Goal: Communication & Community: Answer question/provide support

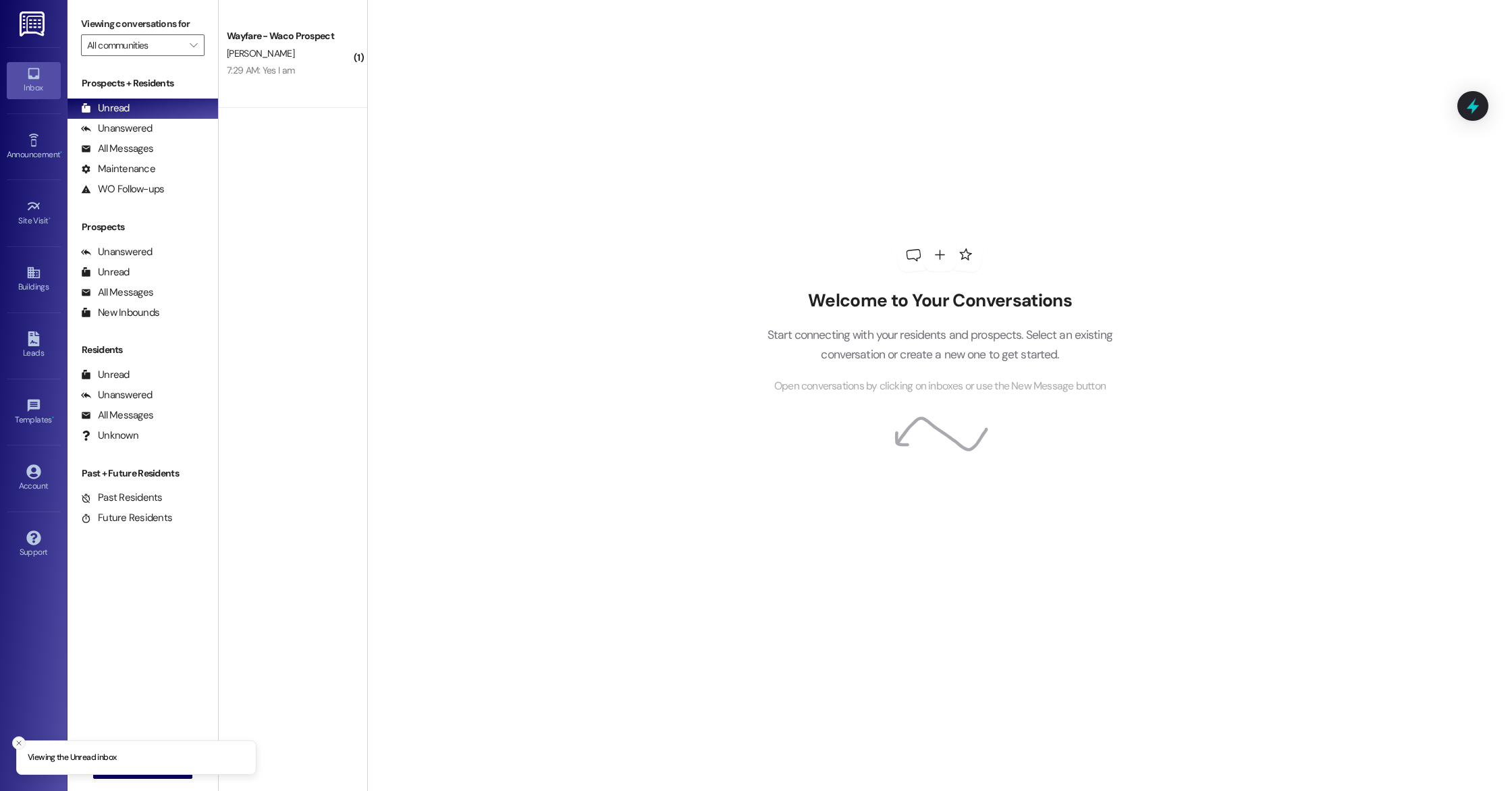
click at [18, 747] on button "Close toast" at bounding box center [19, 743] width 14 height 14
click at [123, 764] on span "New Message" at bounding box center [151, 767] width 55 height 14
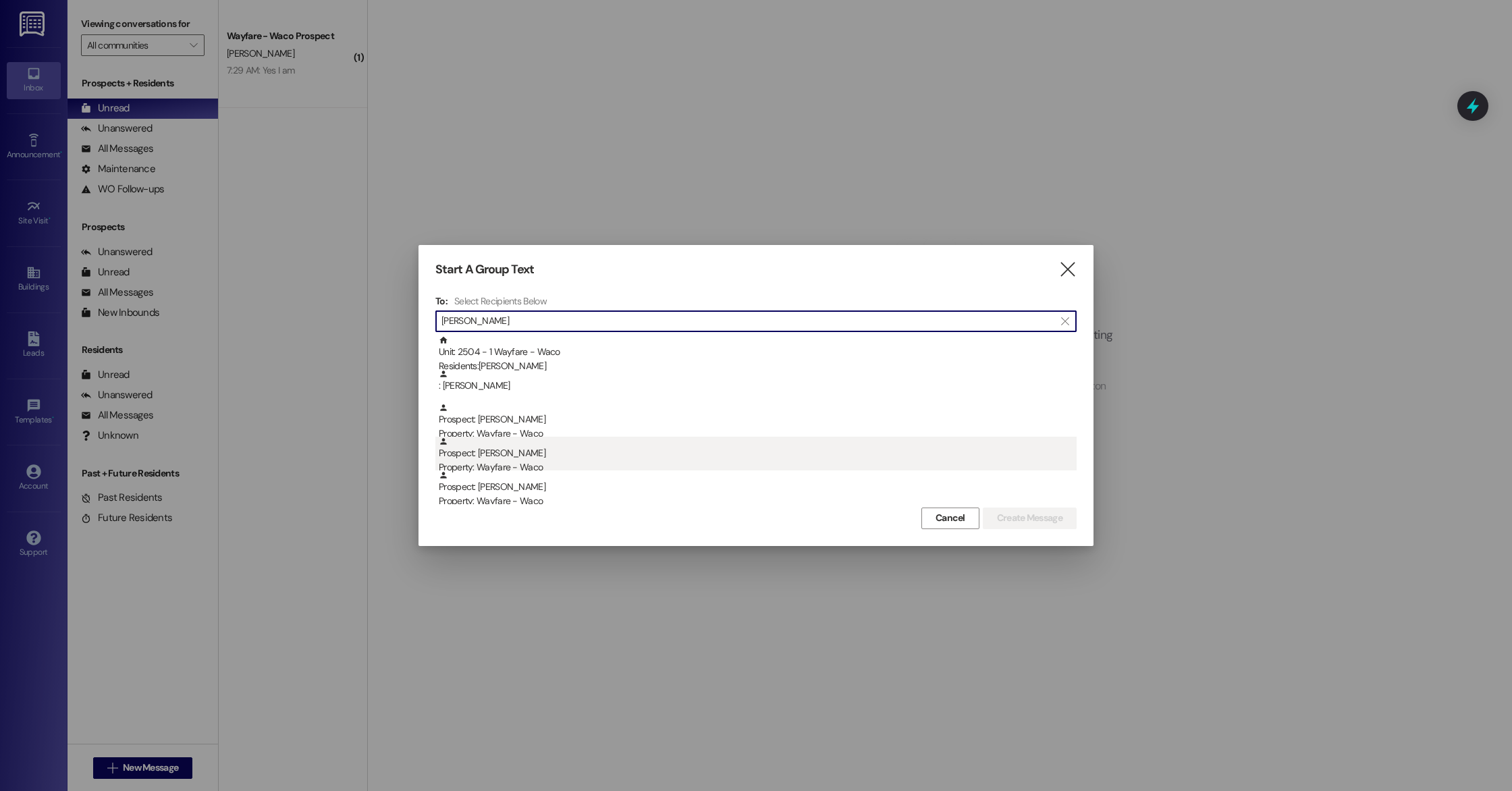
type input "[PERSON_NAME]"
click at [519, 452] on div "Prospect: [PERSON_NAME] Property: Wayfare - Waco" at bounding box center [758, 455] width 638 height 38
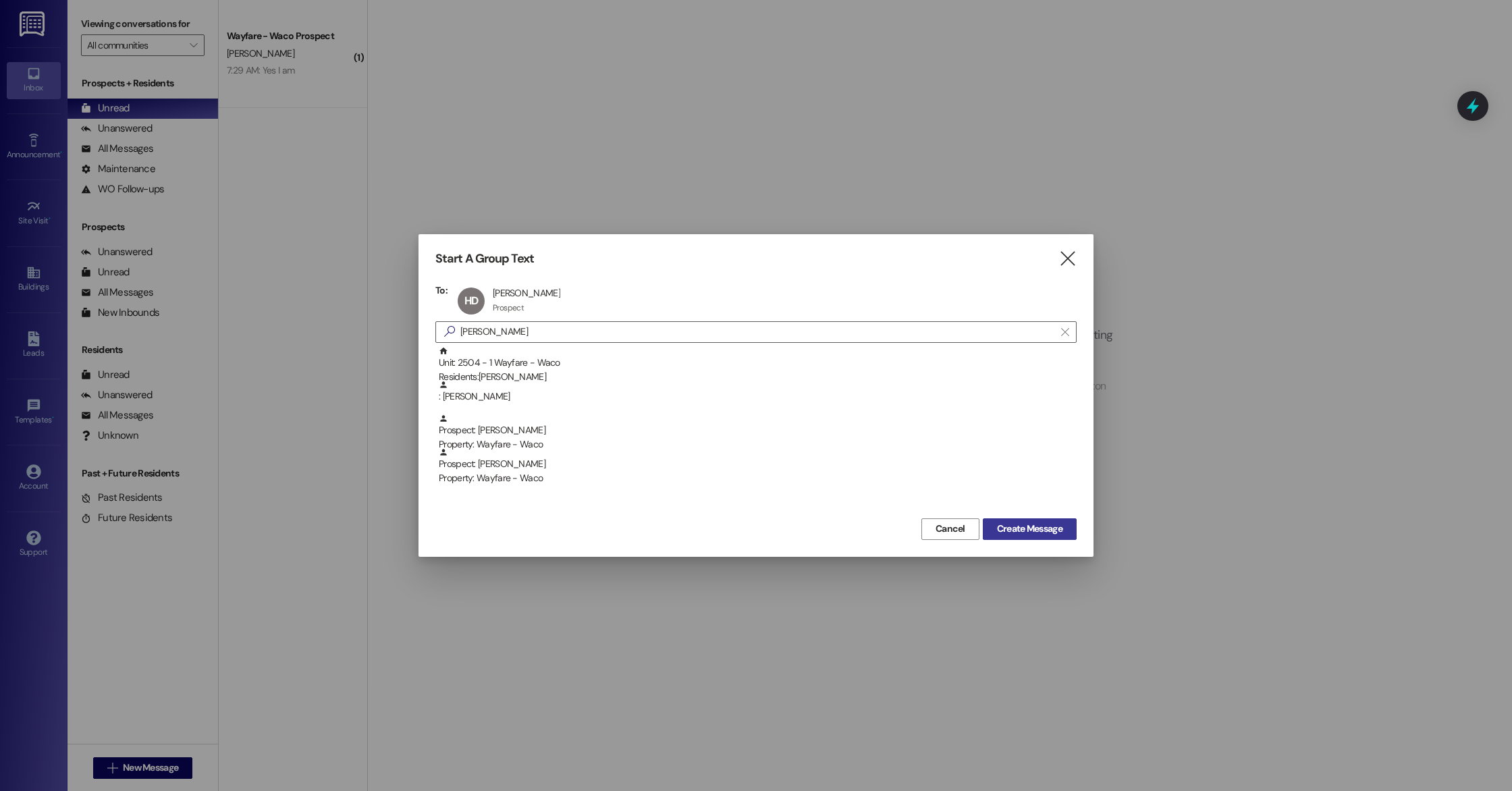
click at [1047, 529] on span "Create Message" at bounding box center [1030, 528] width 65 height 14
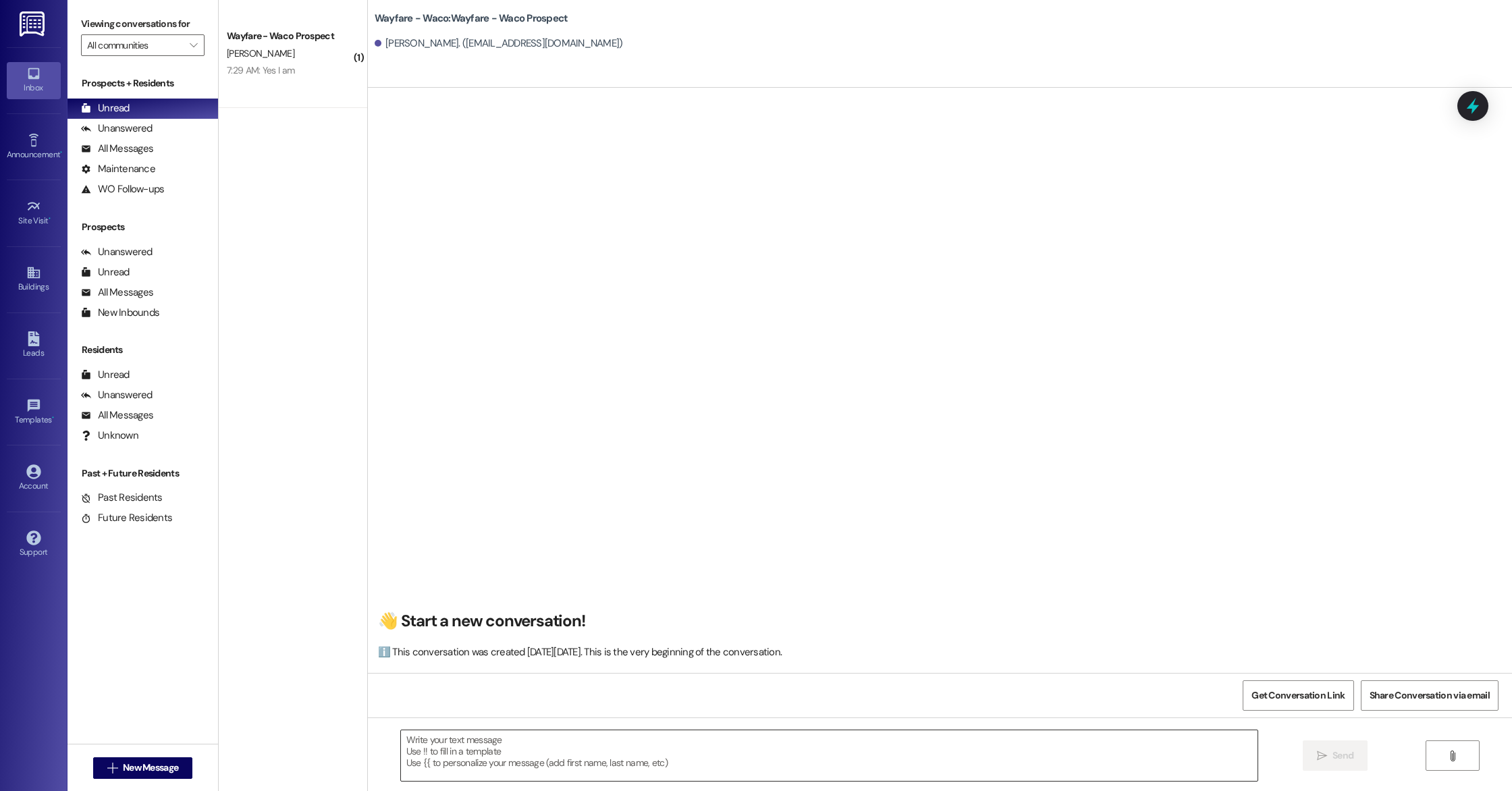
click at [833, 738] on textarea at bounding box center [829, 756] width 857 height 51
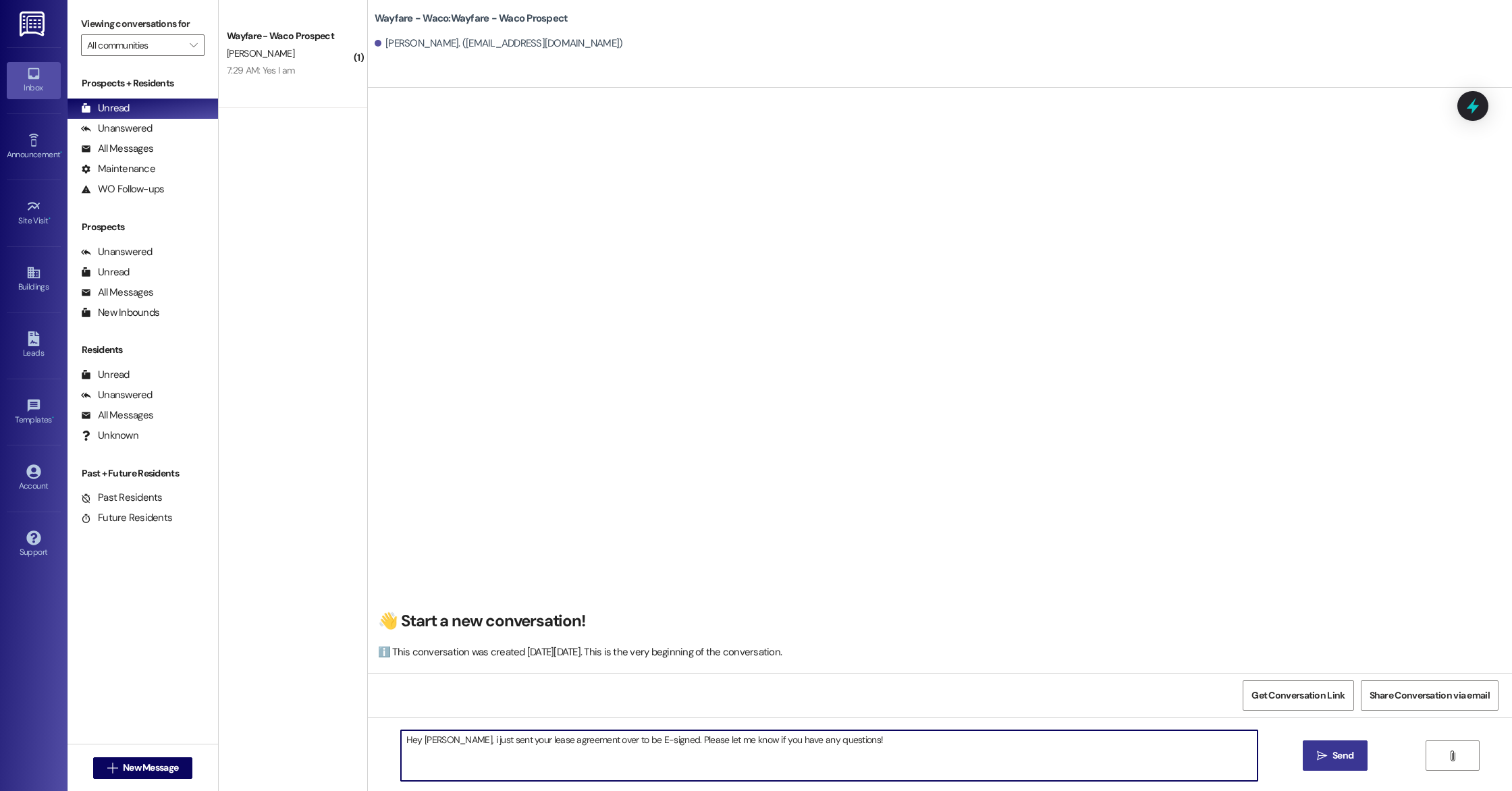
type textarea "Hey [PERSON_NAME], i just sent your lease agreement over to be E-signed. Please…"
click at [1325, 766] on button " Send" at bounding box center [1335, 756] width 65 height 31
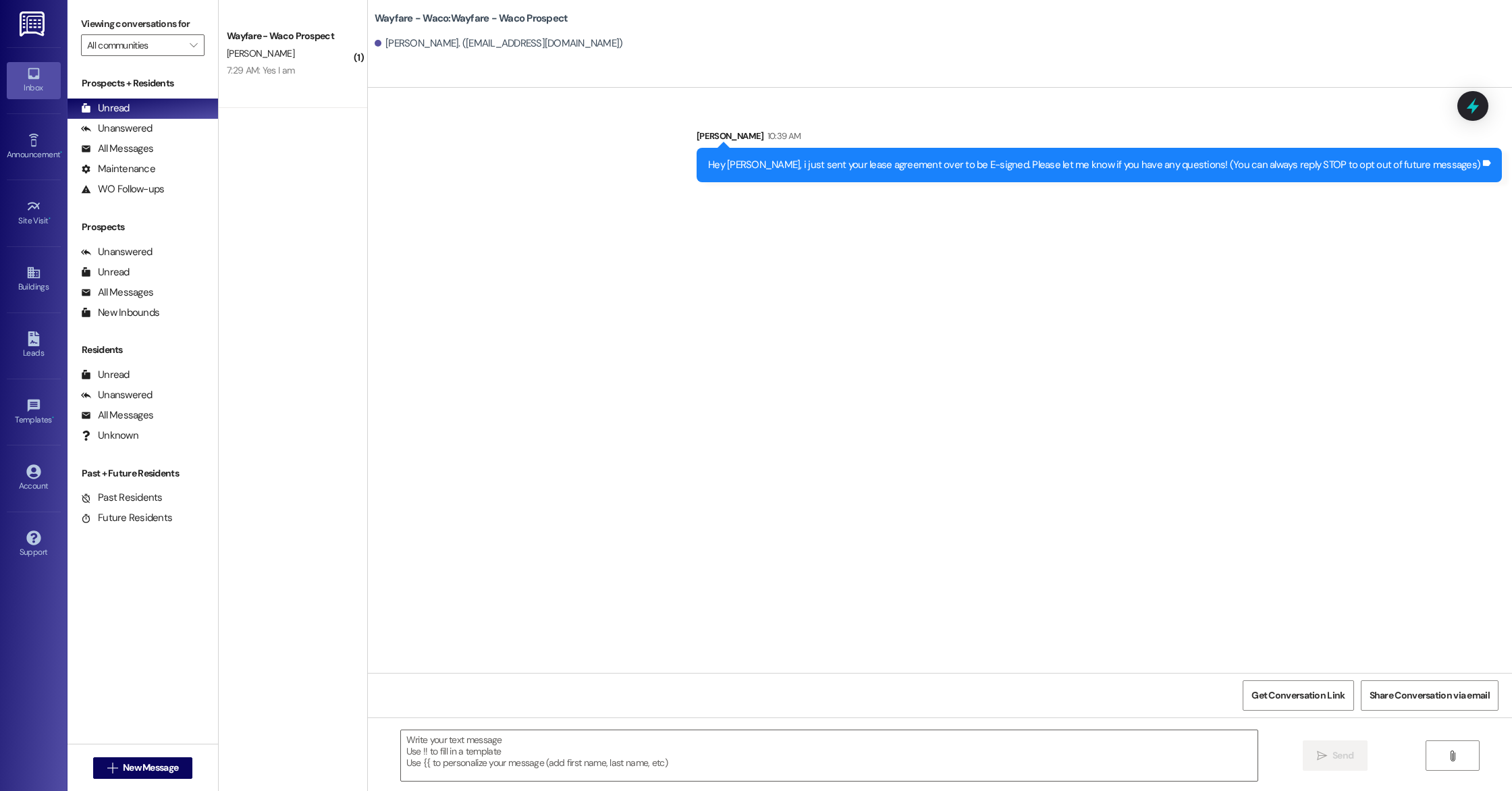
click at [36, 366] on div "Leads Go to Leads" at bounding box center [34, 346] width 54 height 66
click at [27, 339] on icon at bounding box center [33, 338] width 15 height 15
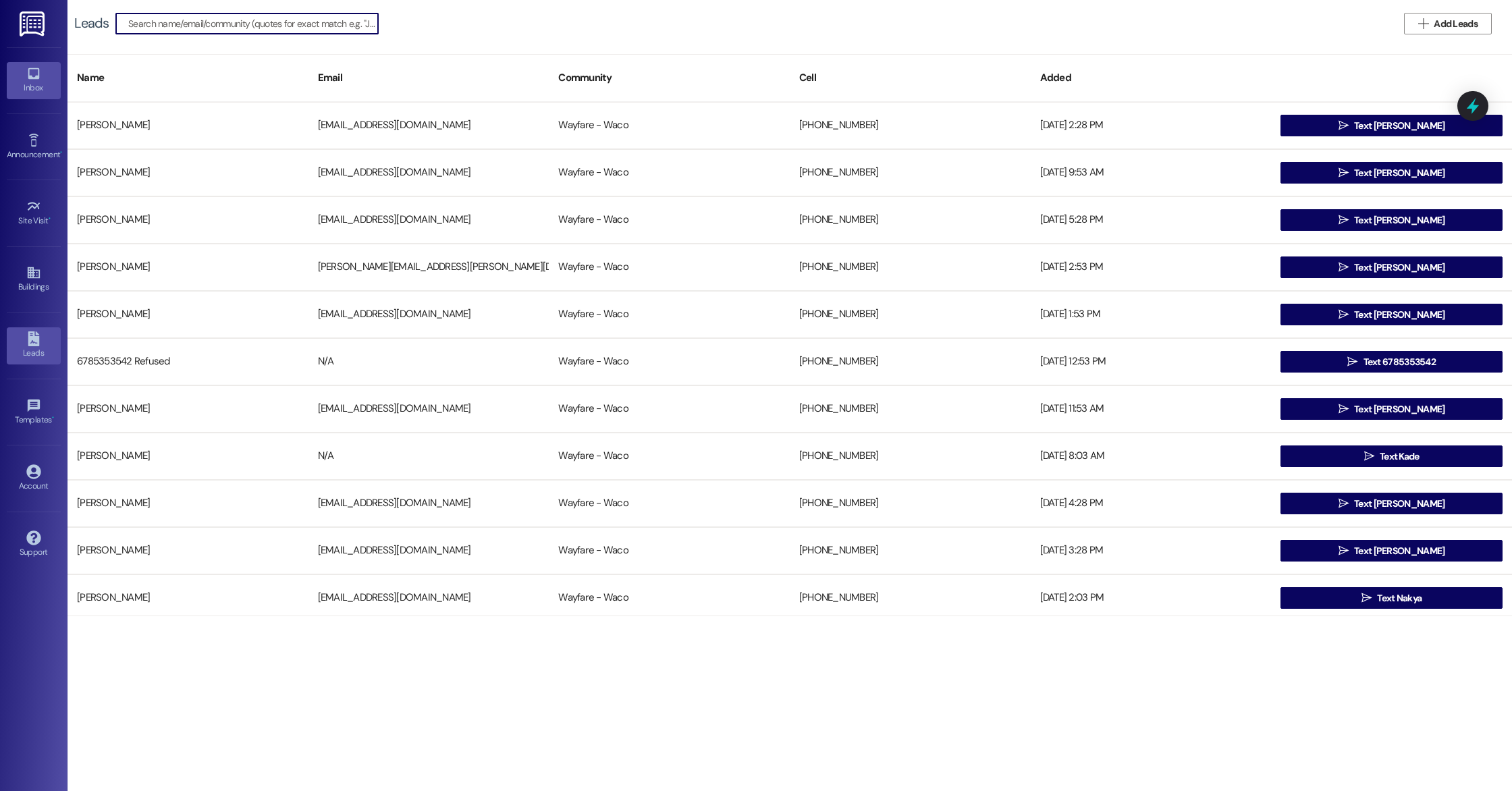
click at [46, 81] on div "Inbox" at bounding box center [34, 88] width 68 height 14
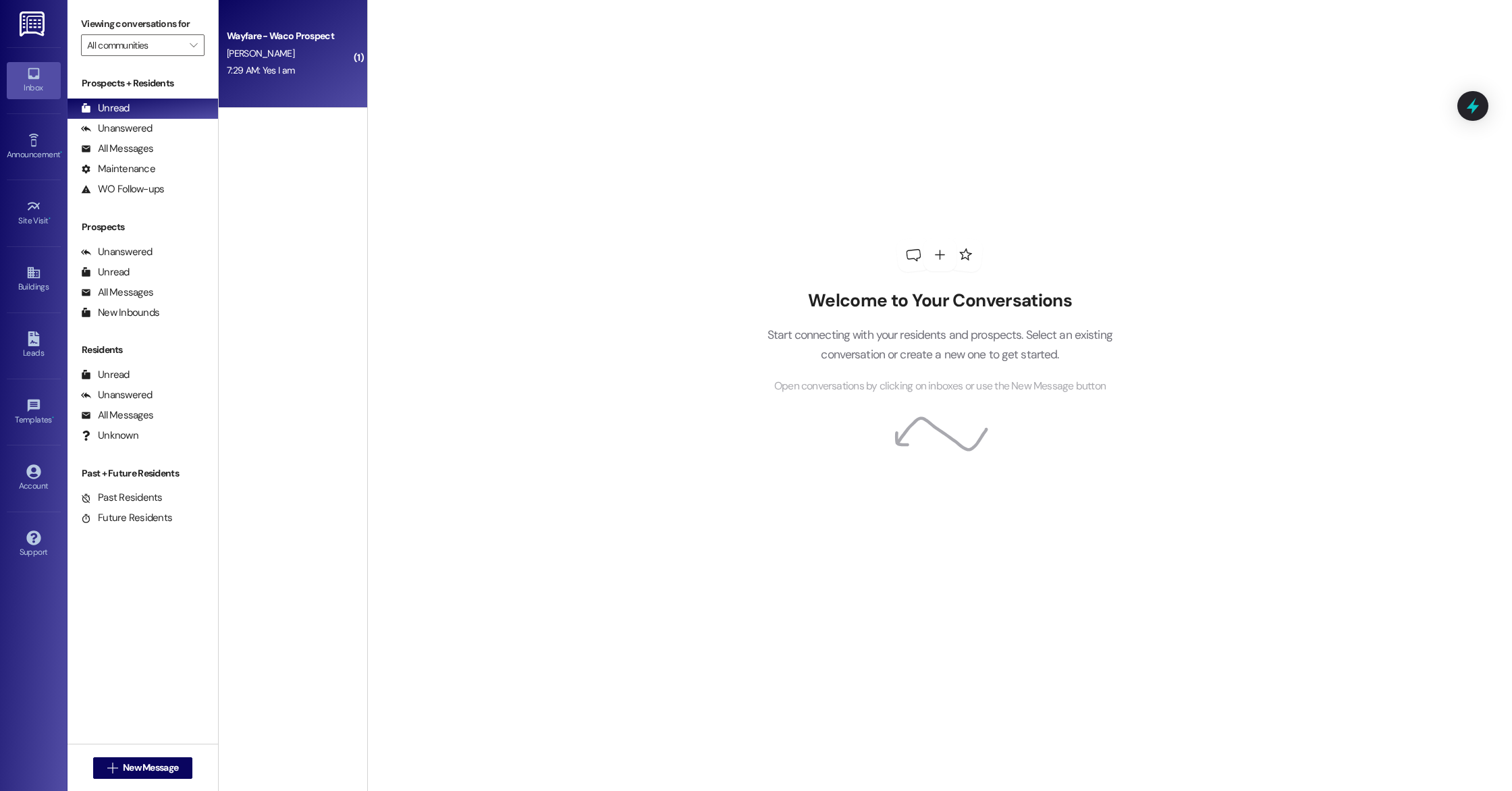
click at [271, 72] on div "7:29 AM: Yes I am 7:29 AM: Yes I am" at bounding box center [260, 70] width 68 height 12
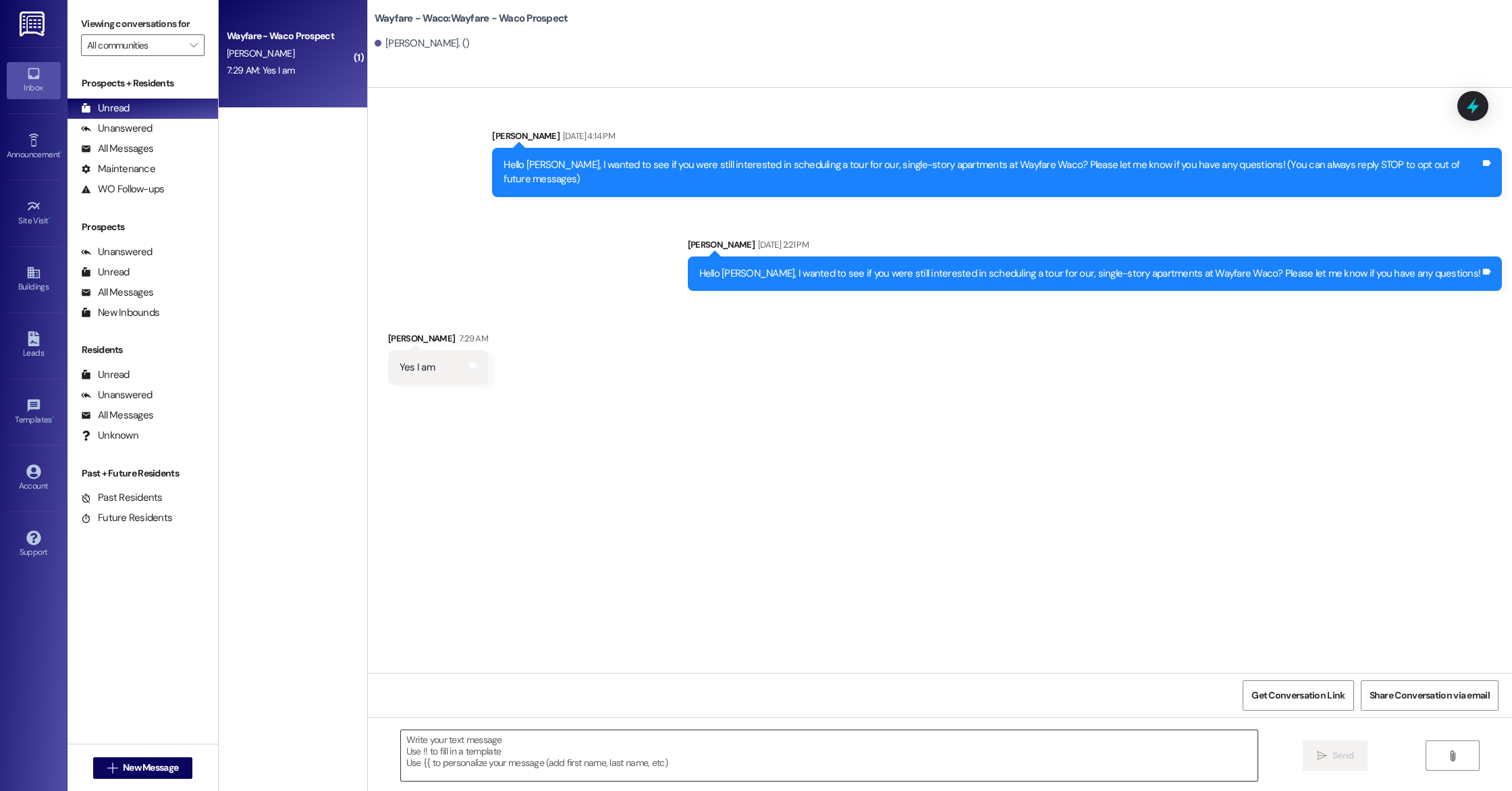
click at [847, 747] on textarea at bounding box center [829, 756] width 857 height 51
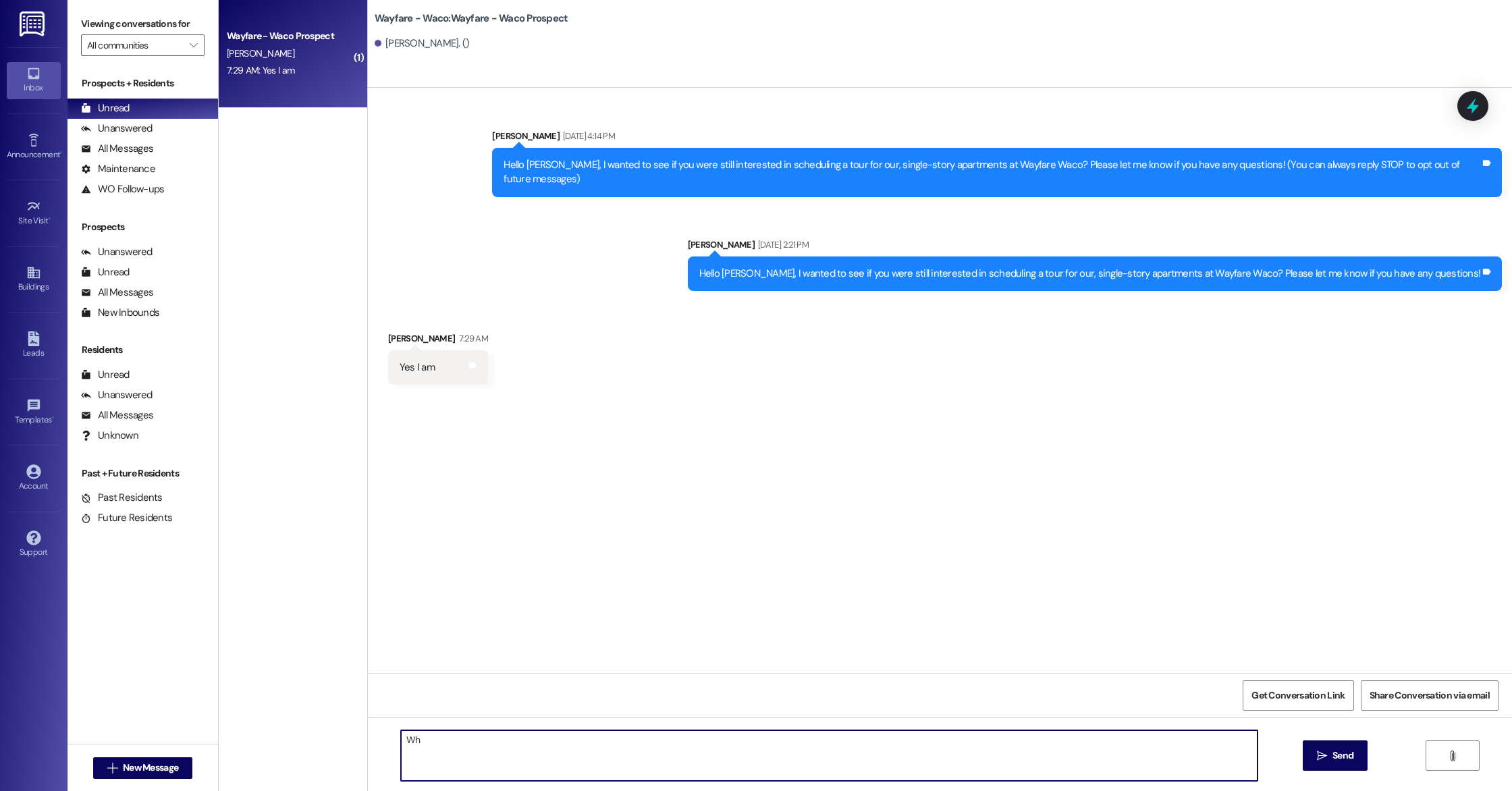
type textarea "W"
type textarea "A"
click at [422, 746] on textarea "Okay! When would be a good day/time for you to stop by?" at bounding box center [829, 756] width 857 height 51
click at [419, 737] on textarea "Okay! When would be a good day/time for you to stop by?" at bounding box center [829, 756] width 857 height 51
click at [827, 746] on textarea "Okay! When would be a good day/time for you to stop by?" at bounding box center [829, 756] width 857 height 51
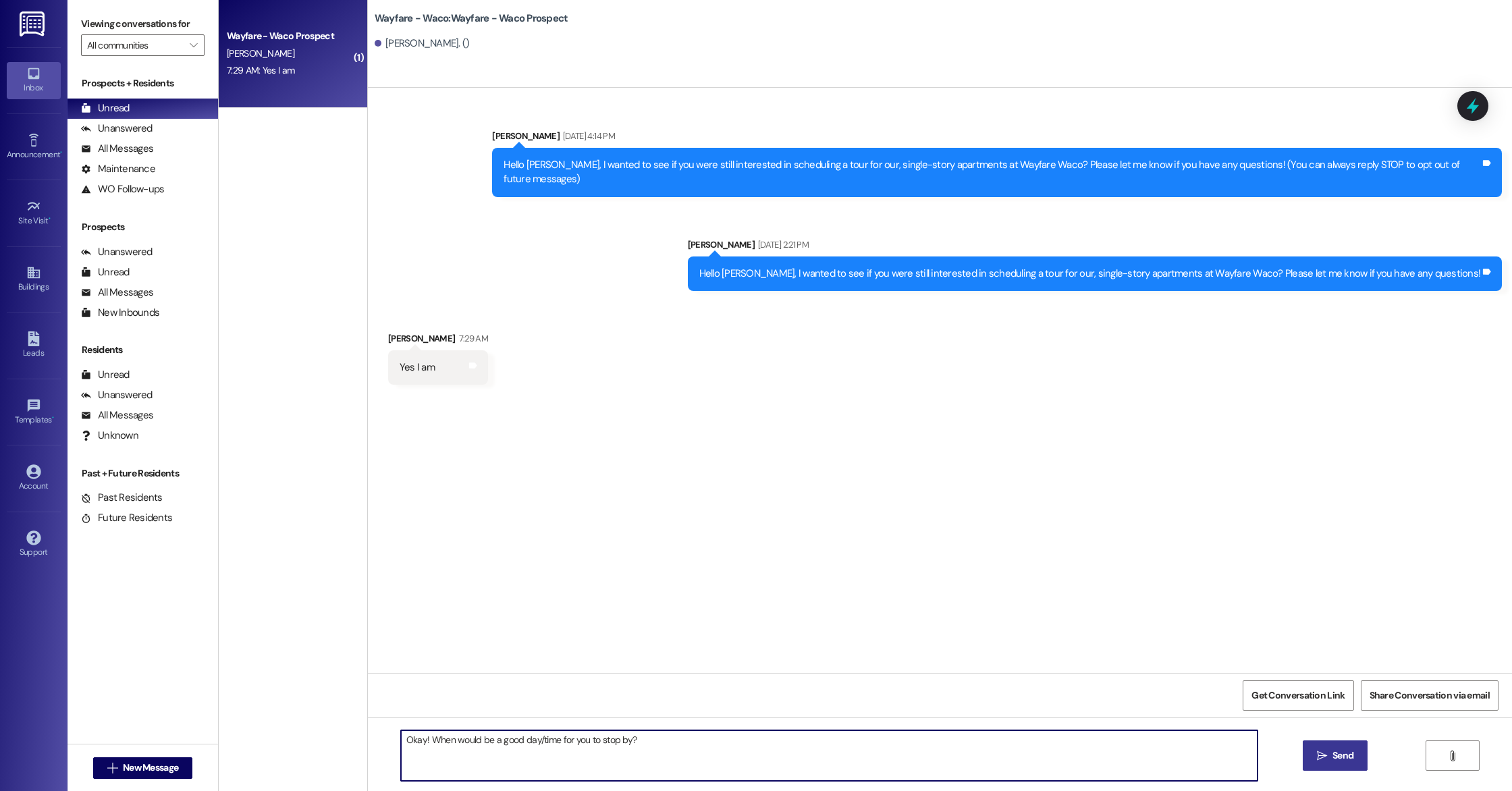
type textarea "Okay! When would be a good day/time for you to stop by?"
click at [1340, 763] on button " Send" at bounding box center [1335, 756] width 65 height 31
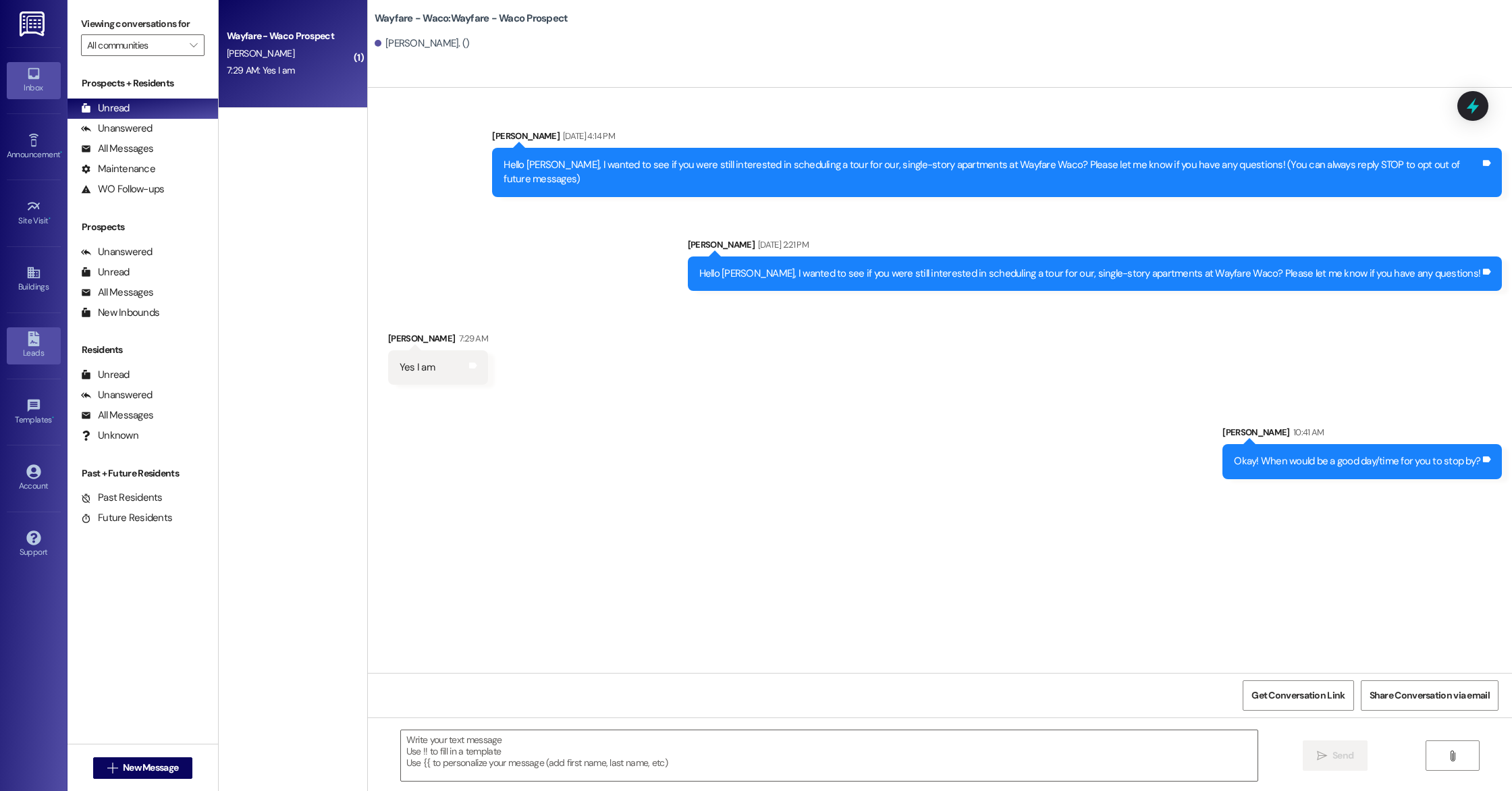
click at [31, 349] on div "Leads" at bounding box center [34, 353] width 68 height 14
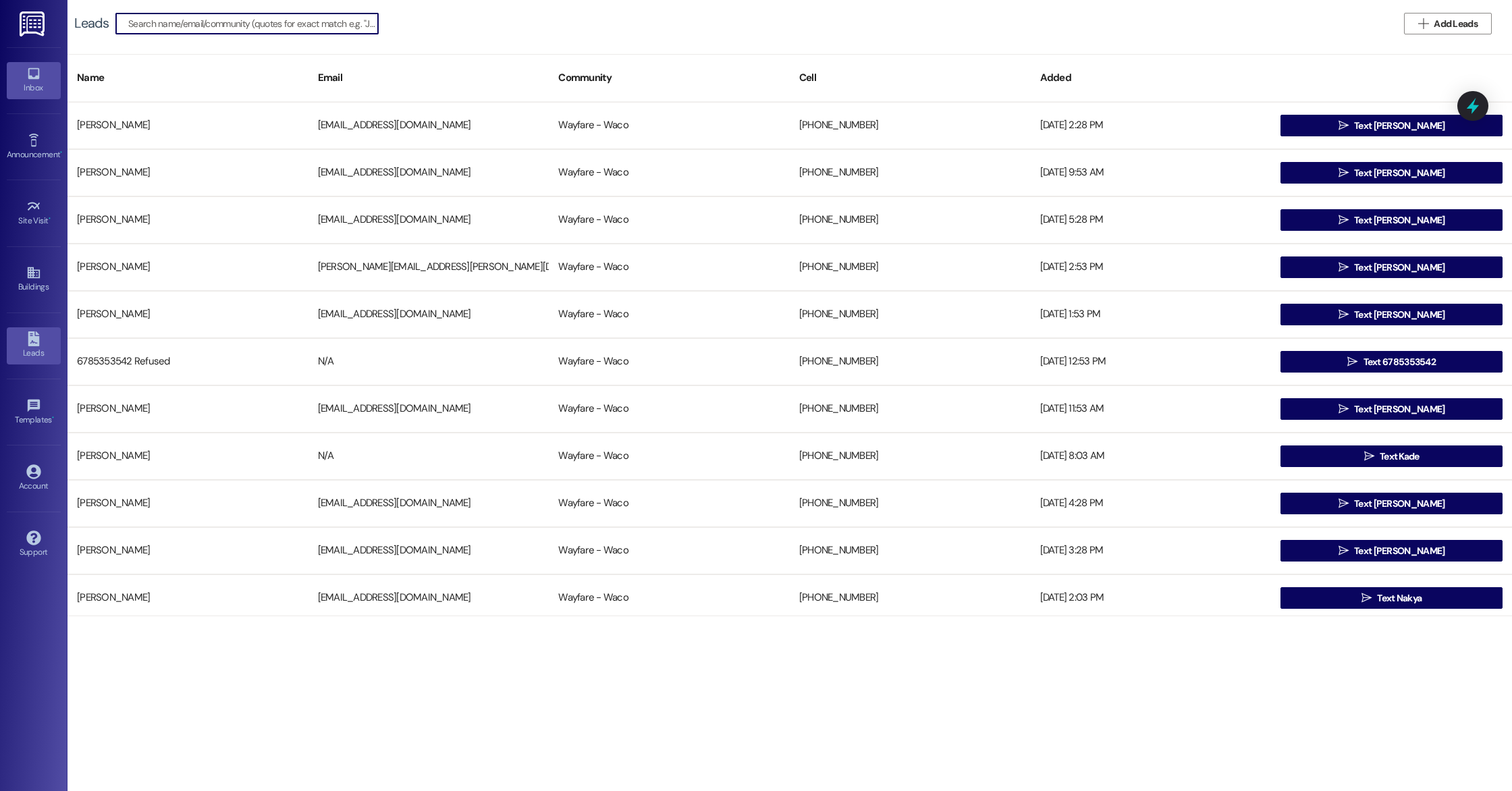
click at [28, 79] on icon at bounding box center [33, 73] width 15 height 15
